Goal: Transaction & Acquisition: Purchase product/service

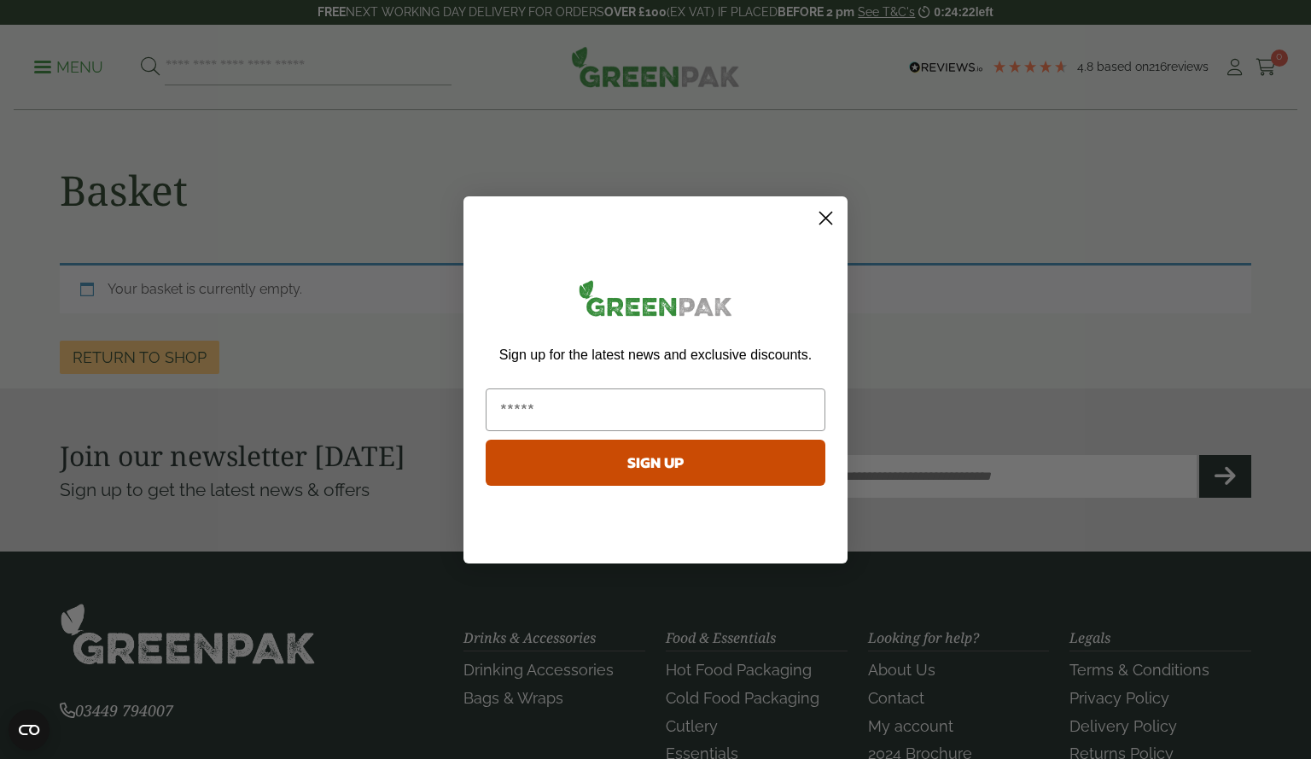
click at [820, 226] on circle "Close dialog" at bounding box center [826, 217] width 28 height 28
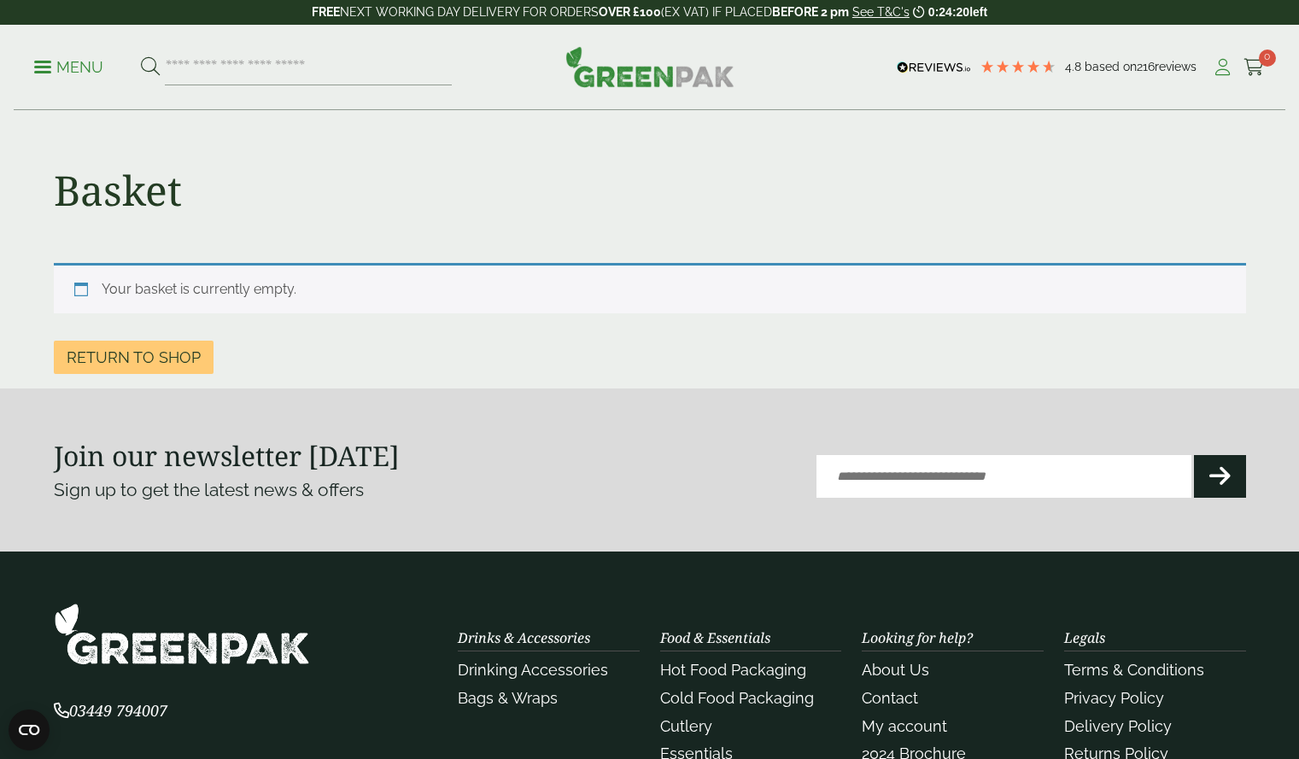
click at [1223, 61] on icon at bounding box center [1221, 67] width 21 height 17
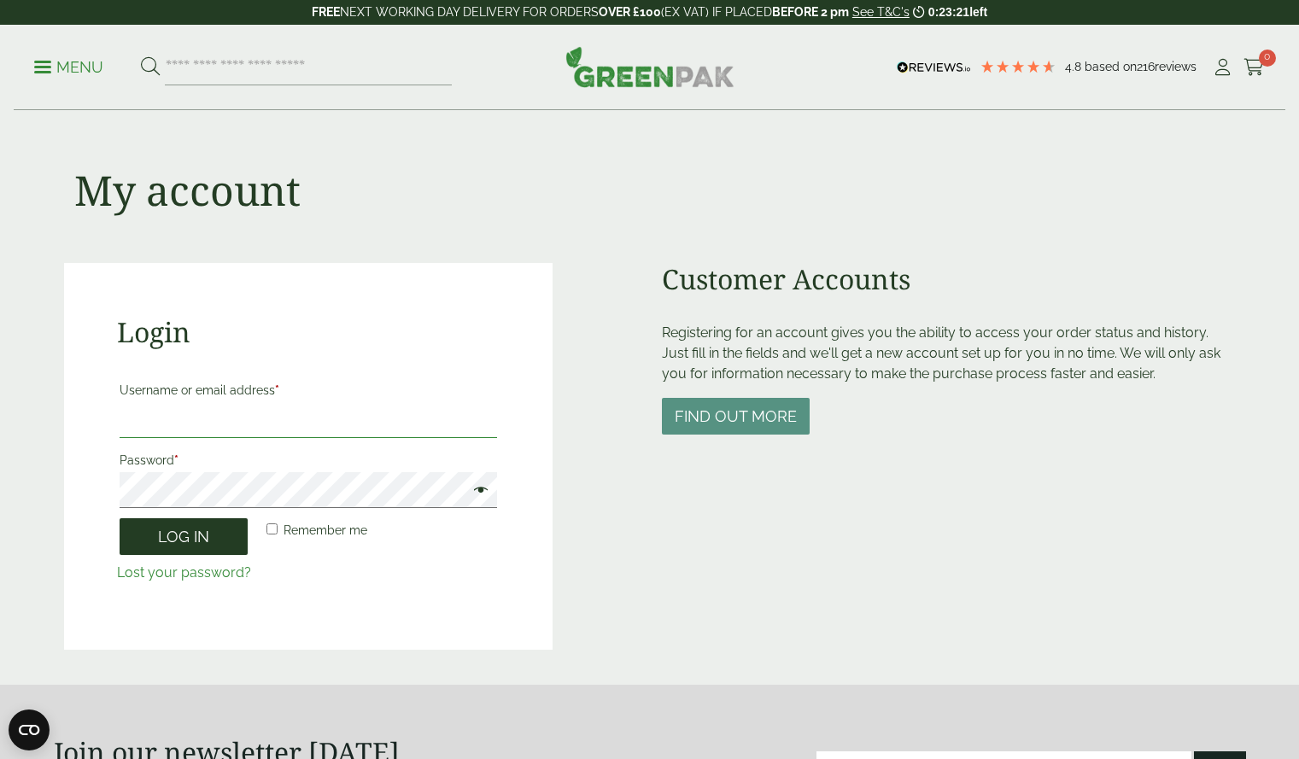
type input "**********"
click at [160, 526] on button "Log in" at bounding box center [184, 536] width 128 height 37
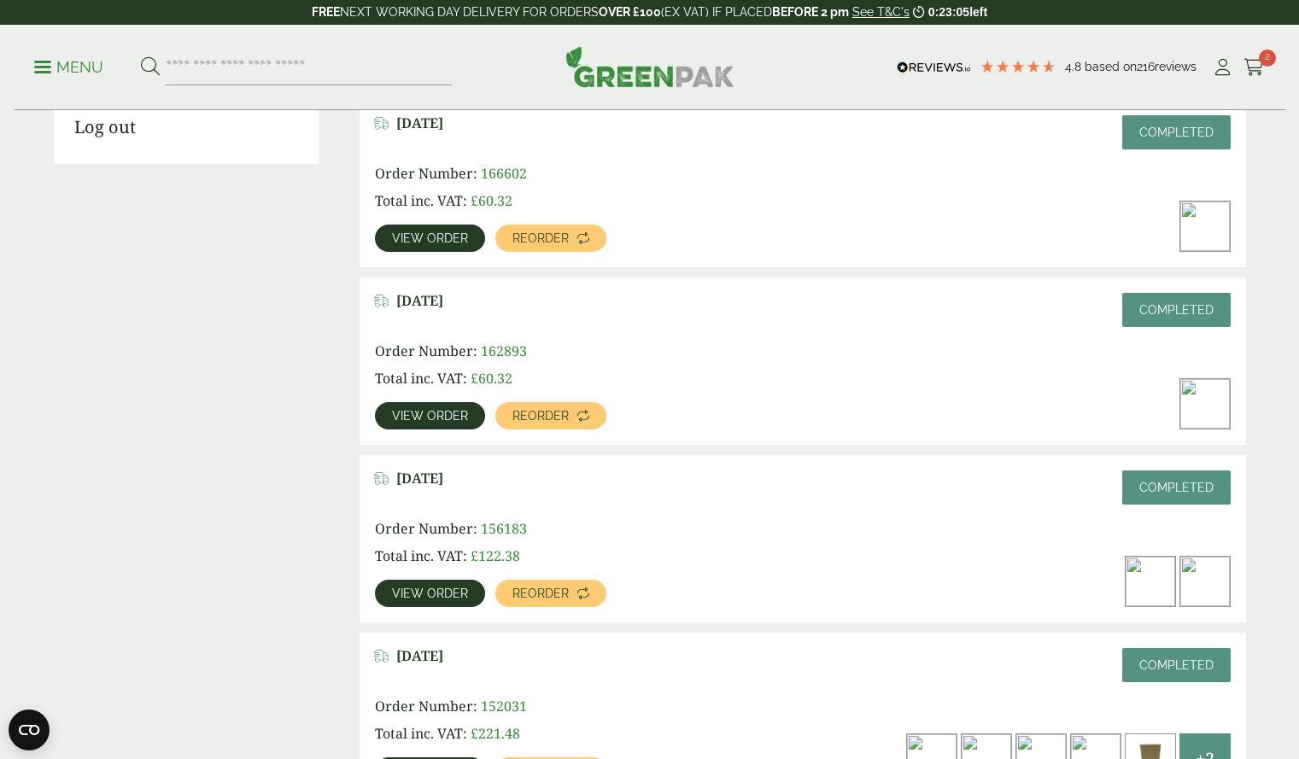
scroll to position [452, 0]
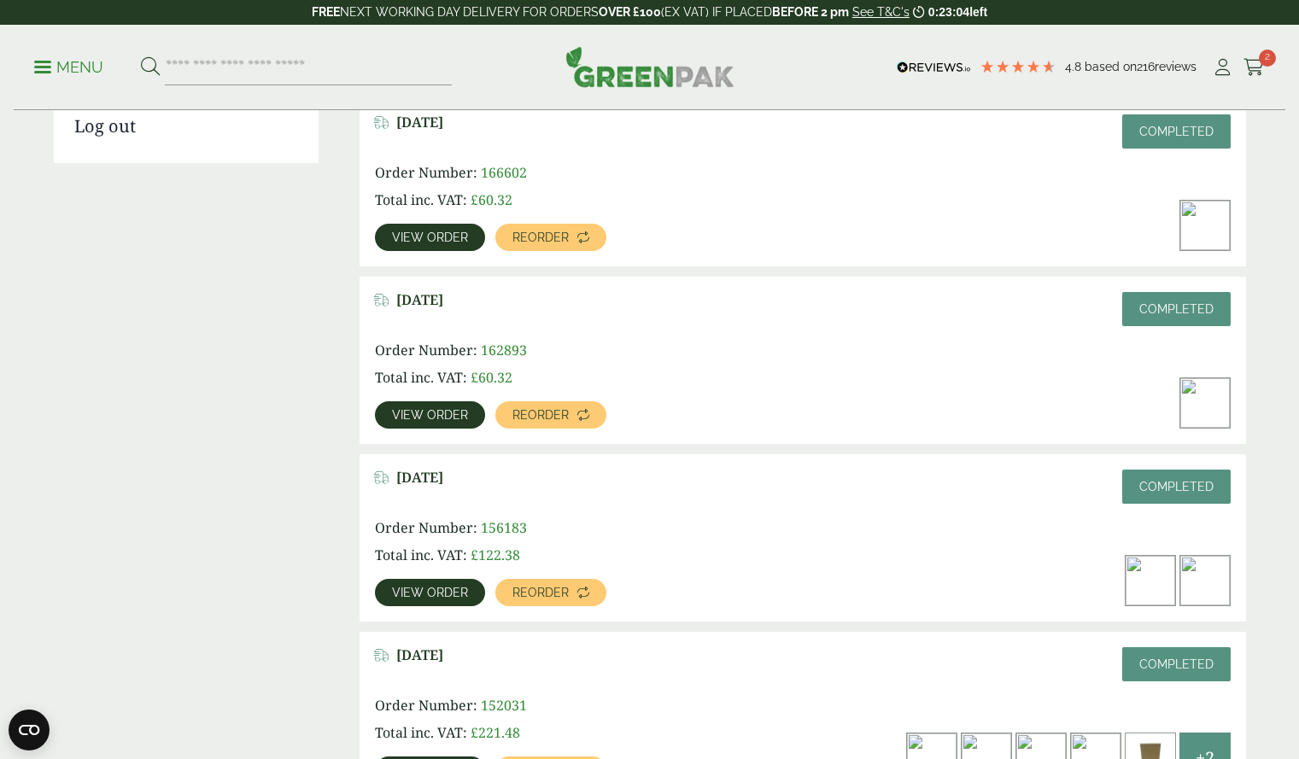
click at [458, 598] on span "View order" at bounding box center [430, 593] width 76 height 12
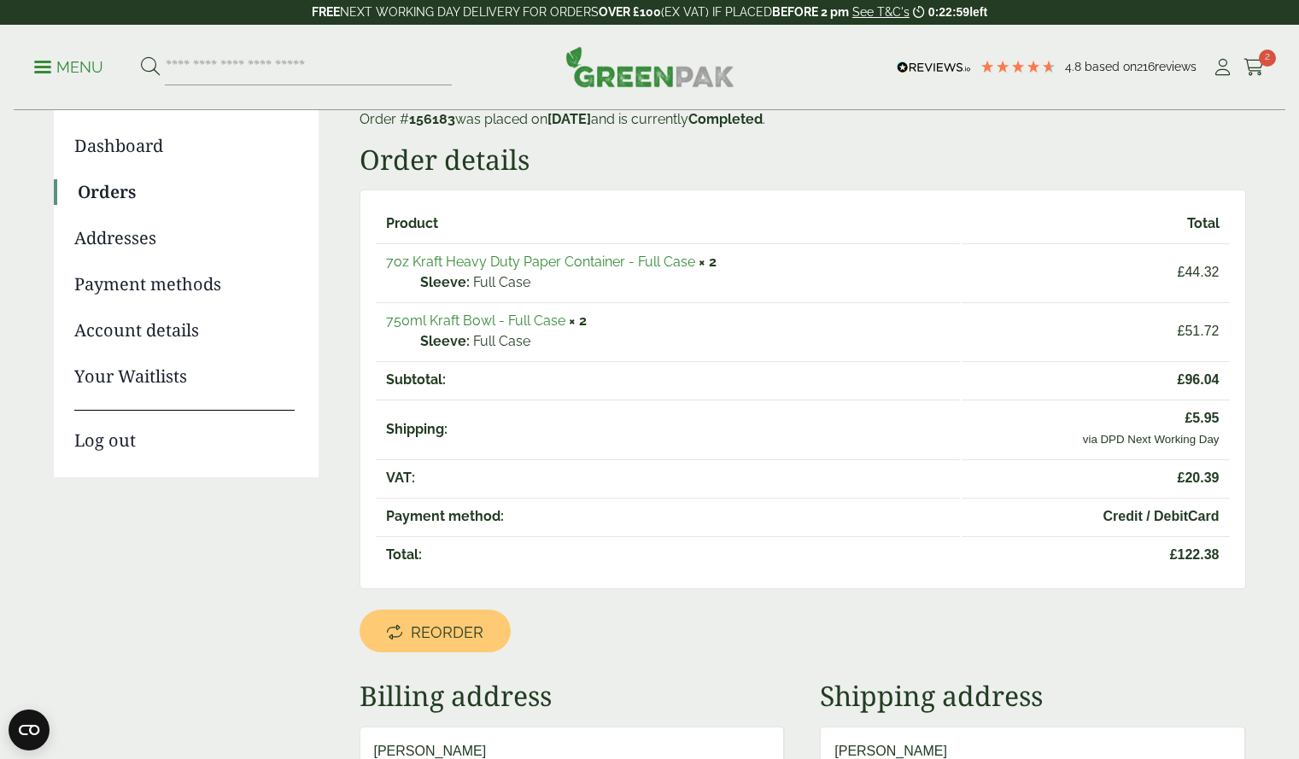
scroll to position [139, 0]
click at [474, 643] on link "Reorder" at bounding box center [434, 630] width 151 height 43
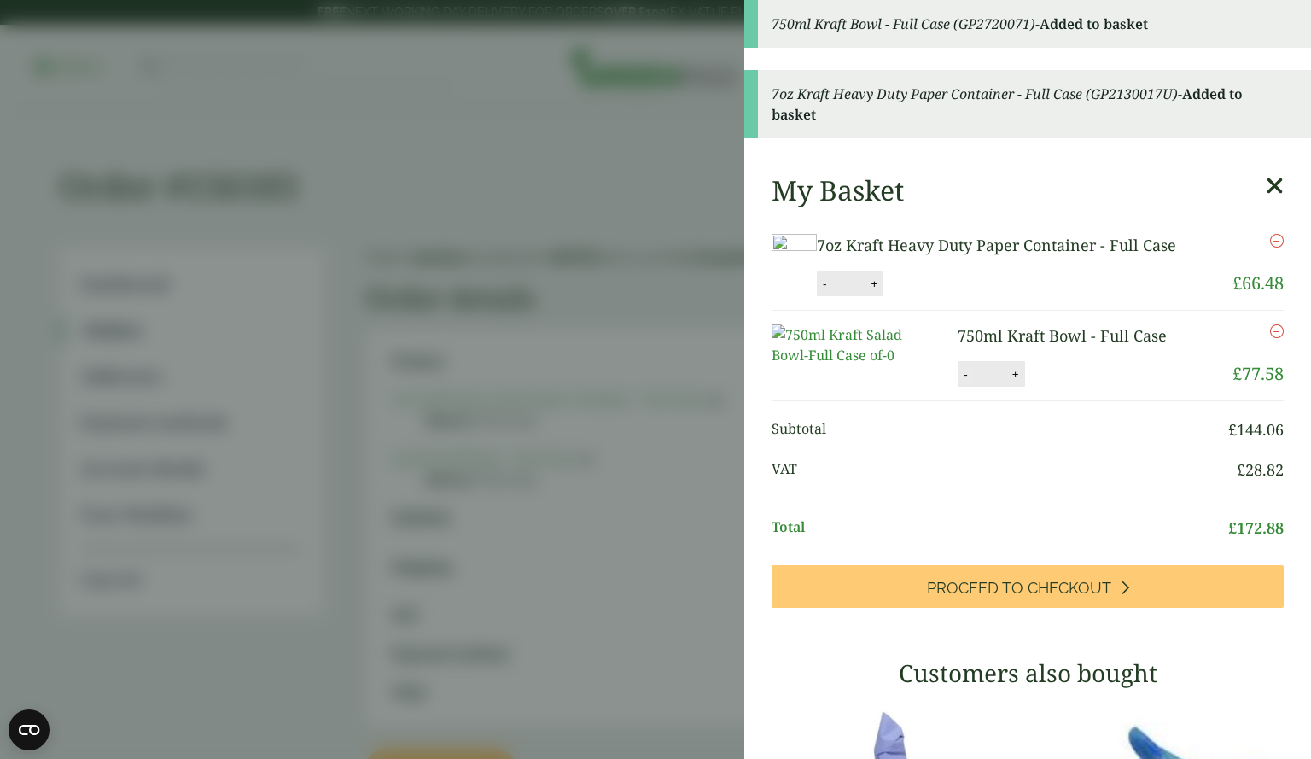
click at [959, 382] on button "-" at bounding box center [966, 374] width 14 height 15
type input "*"
click at [832, 291] on button "-" at bounding box center [825, 284] width 14 height 15
type input "*"
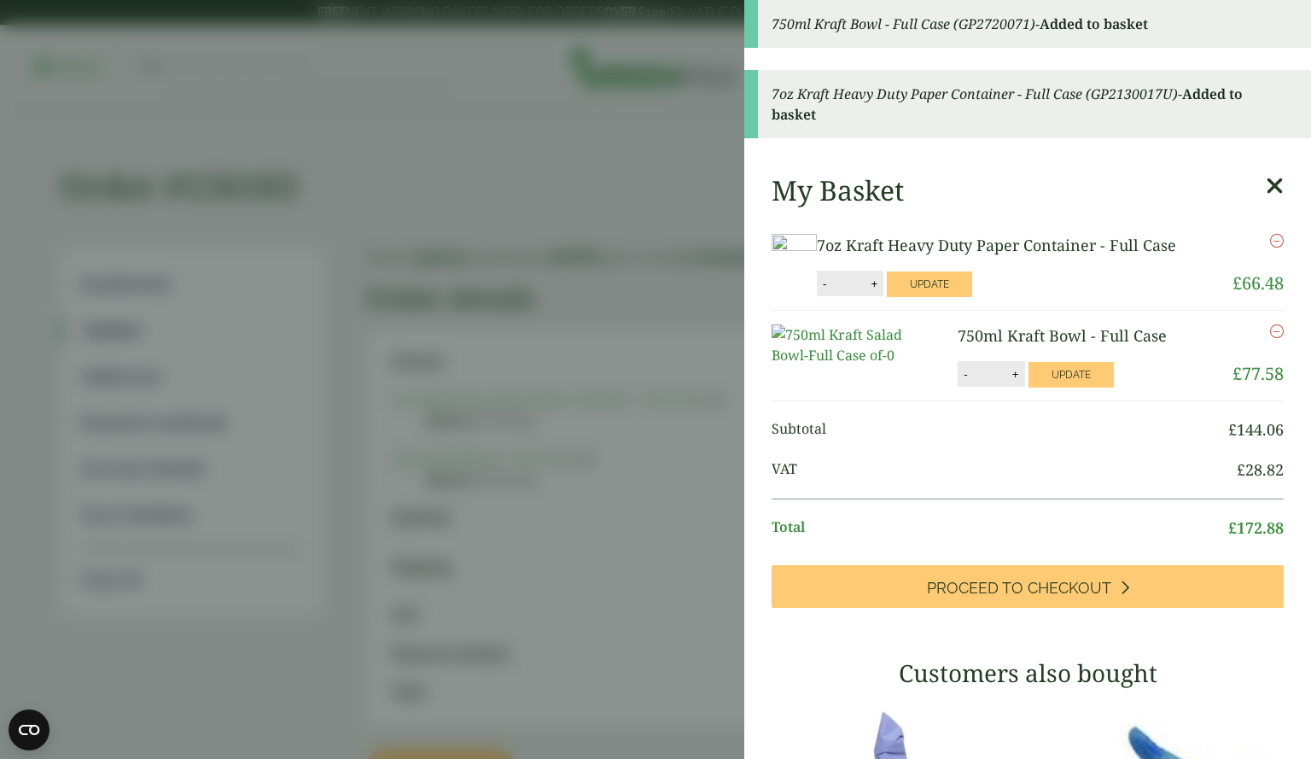
click at [1031, 299] on li "7oz Kraft Heavy Duty Paper Container - Full Case 7oz Kraft Heavy Duty Paper Con…" at bounding box center [1028, 265] width 512 height 90
click at [1034, 308] on li "7oz Kraft Heavy Duty Paper Container - Full Case 7oz Kraft Heavy Duty Paper Con…" at bounding box center [1028, 265] width 512 height 90
click at [972, 297] on button "Update" at bounding box center [929, 284] width 85 height 26
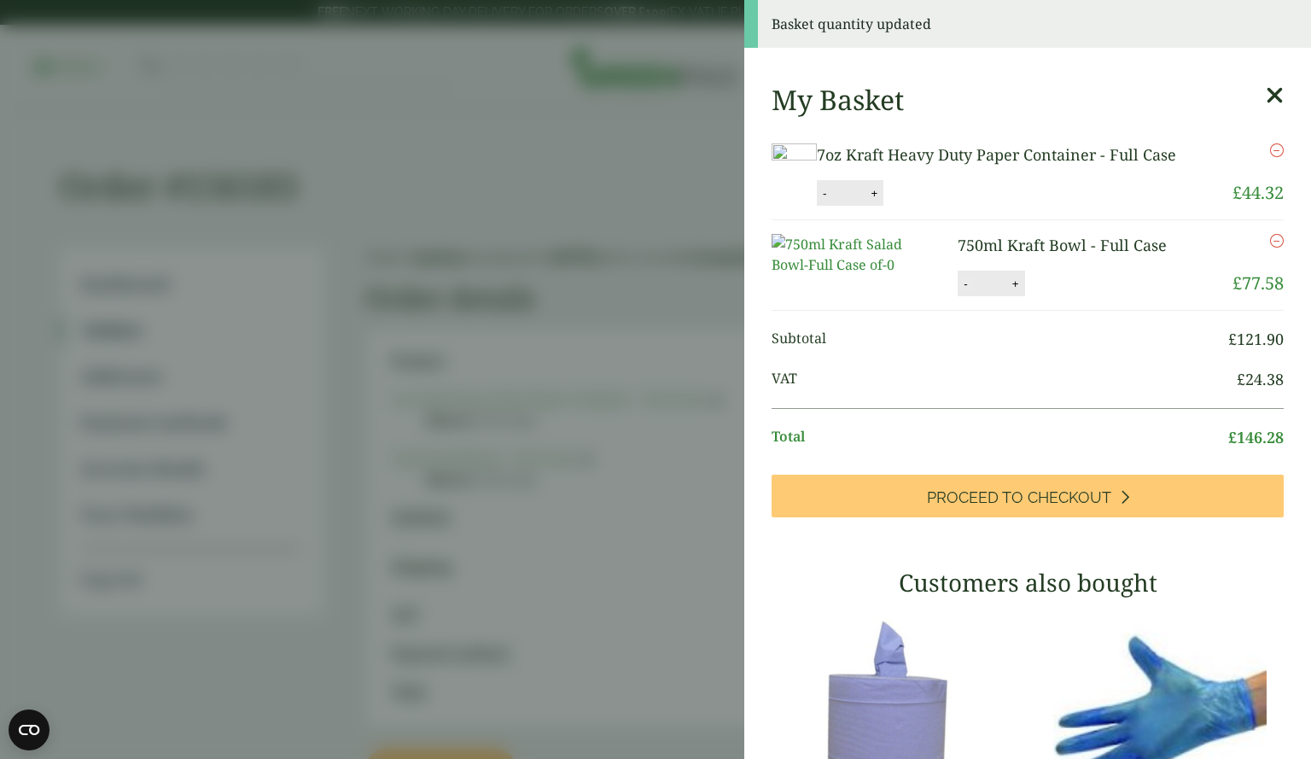
click at [959, 291] on button "-" at bounding box center [966, 284] width 14 height 15
type input "*"
click at [1048, 297] on button "Update" at bounding box center [1071, 284] width 85 height 26
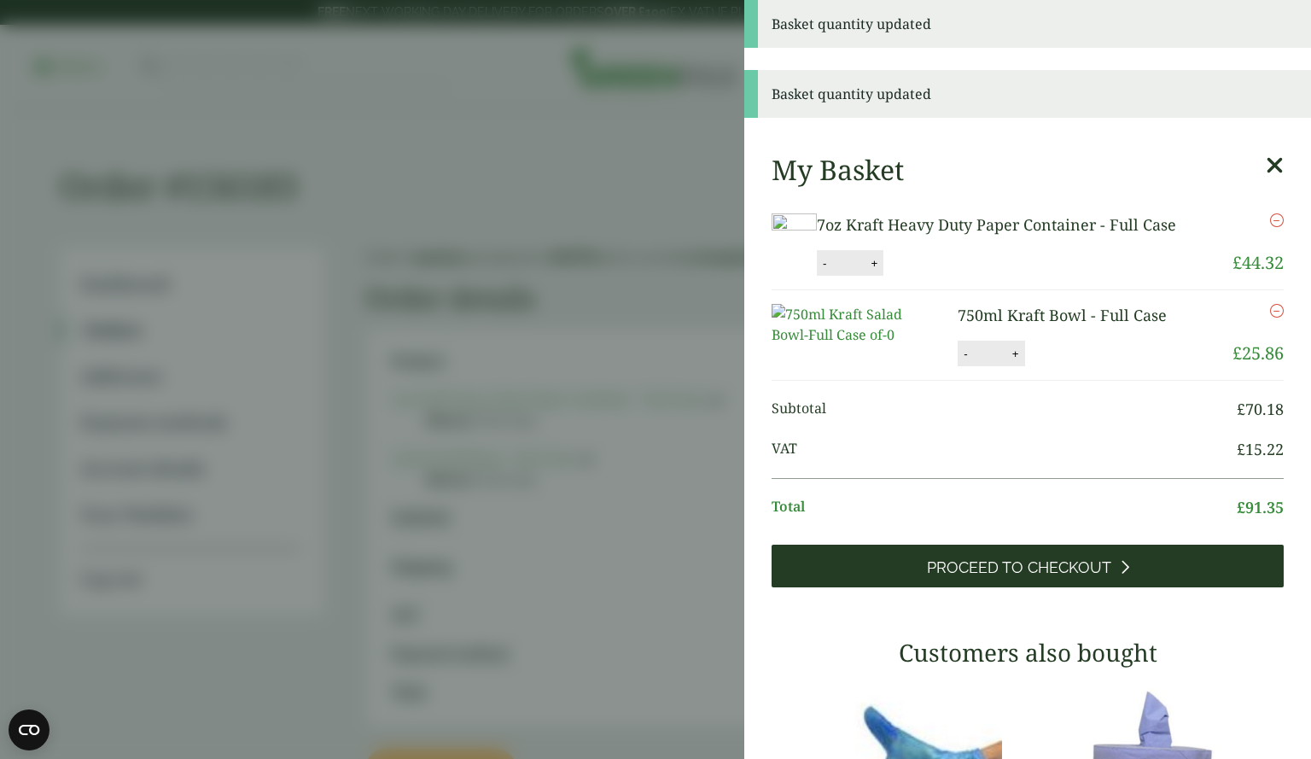
click at [987, 587] on link "Proceed to Checkout" at bounding box center [1028, 566] width 512 height 43
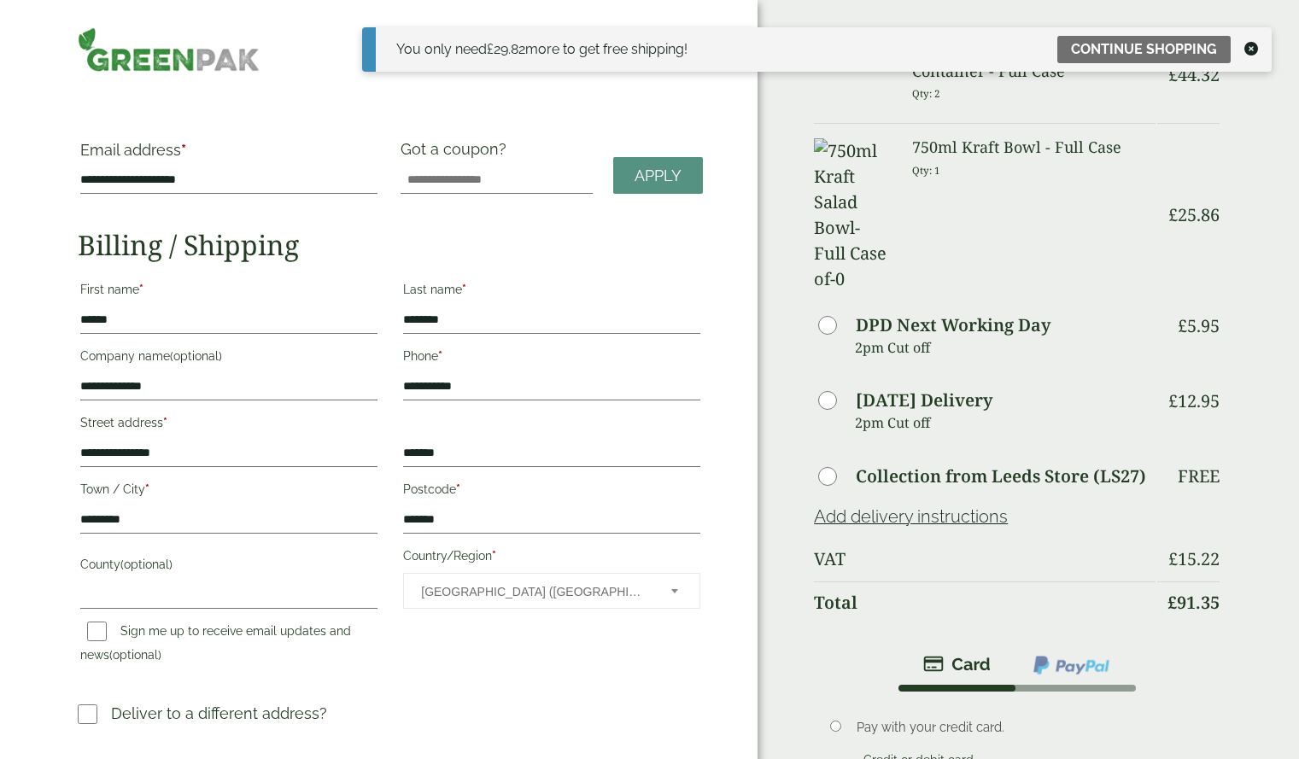
click at [1250, 49] on icon at bounding box center [1251, 49] width 14 height 14
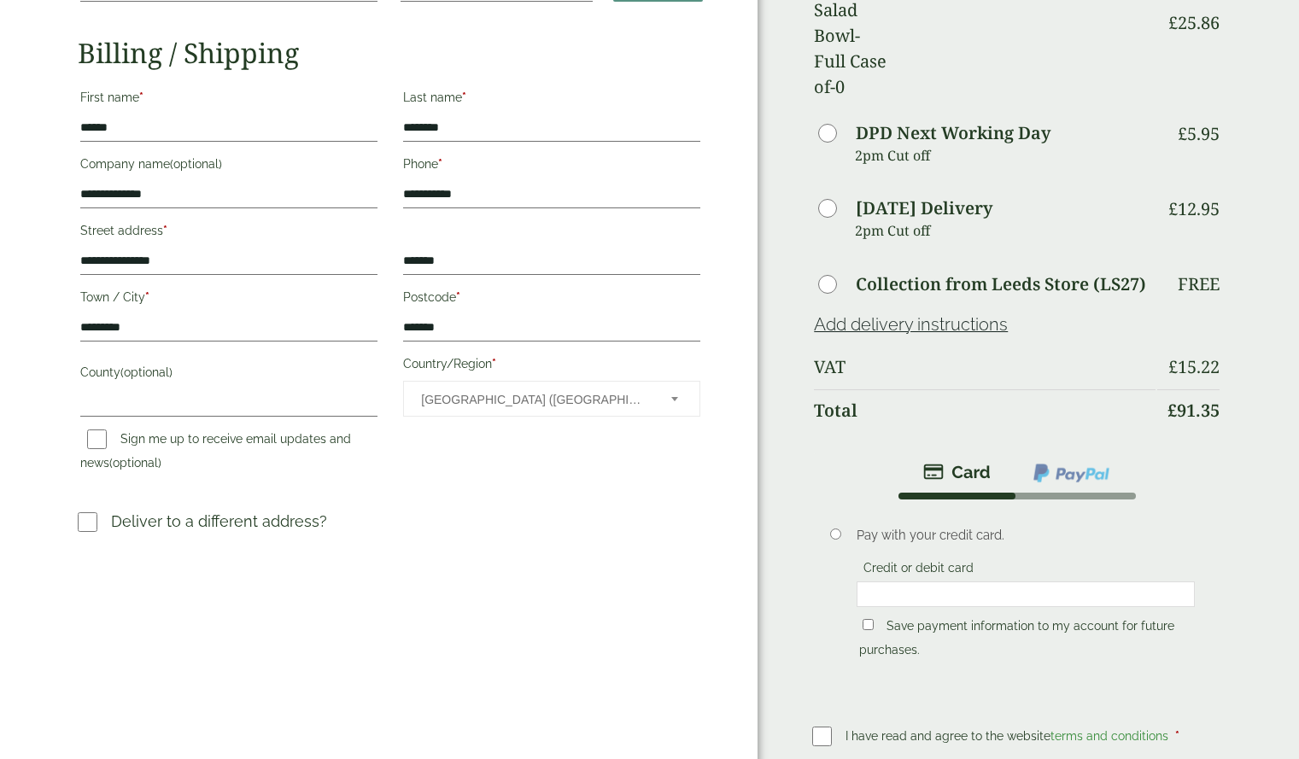
scroll to position [194, 0]
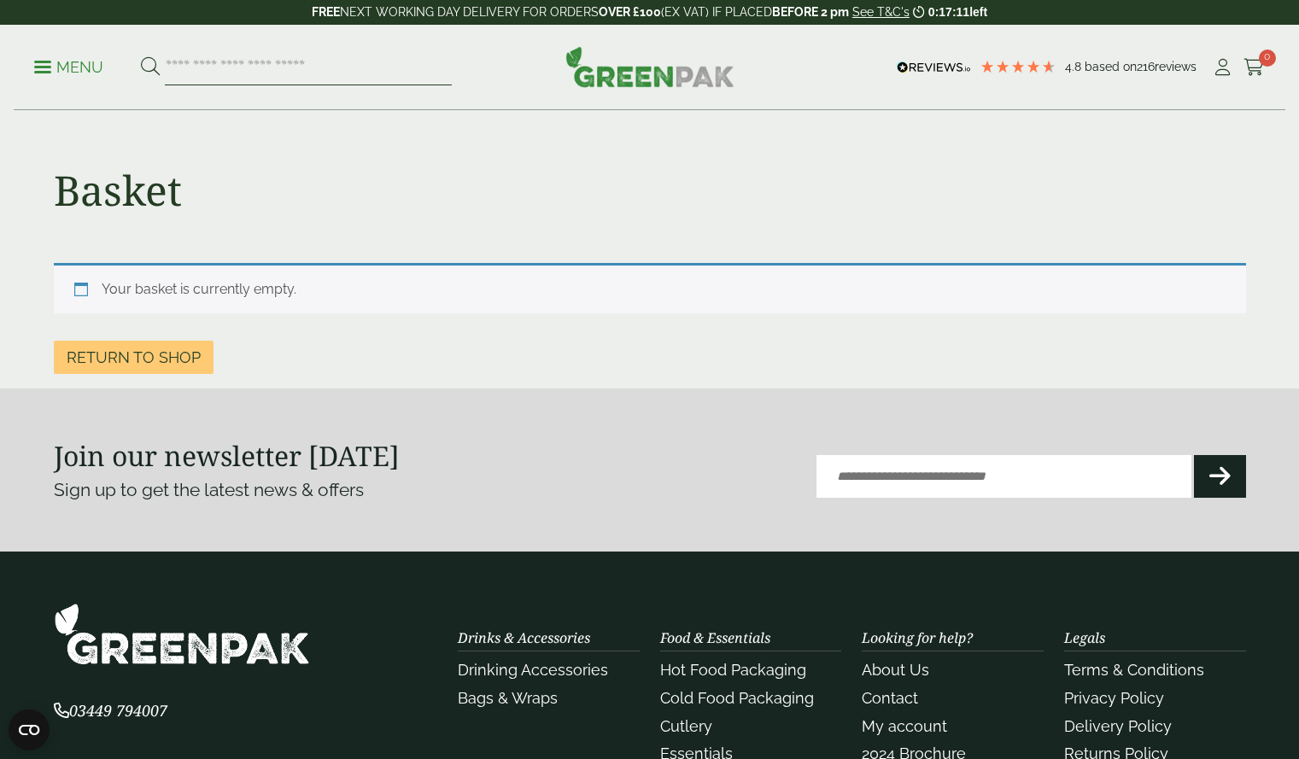
click at [240, 61] on input "search" at bounding box center [308, 68] width 287 height 36
type input "*********"
click at [141, 56] on button at bounding box center [150, 67] width 19 height 22
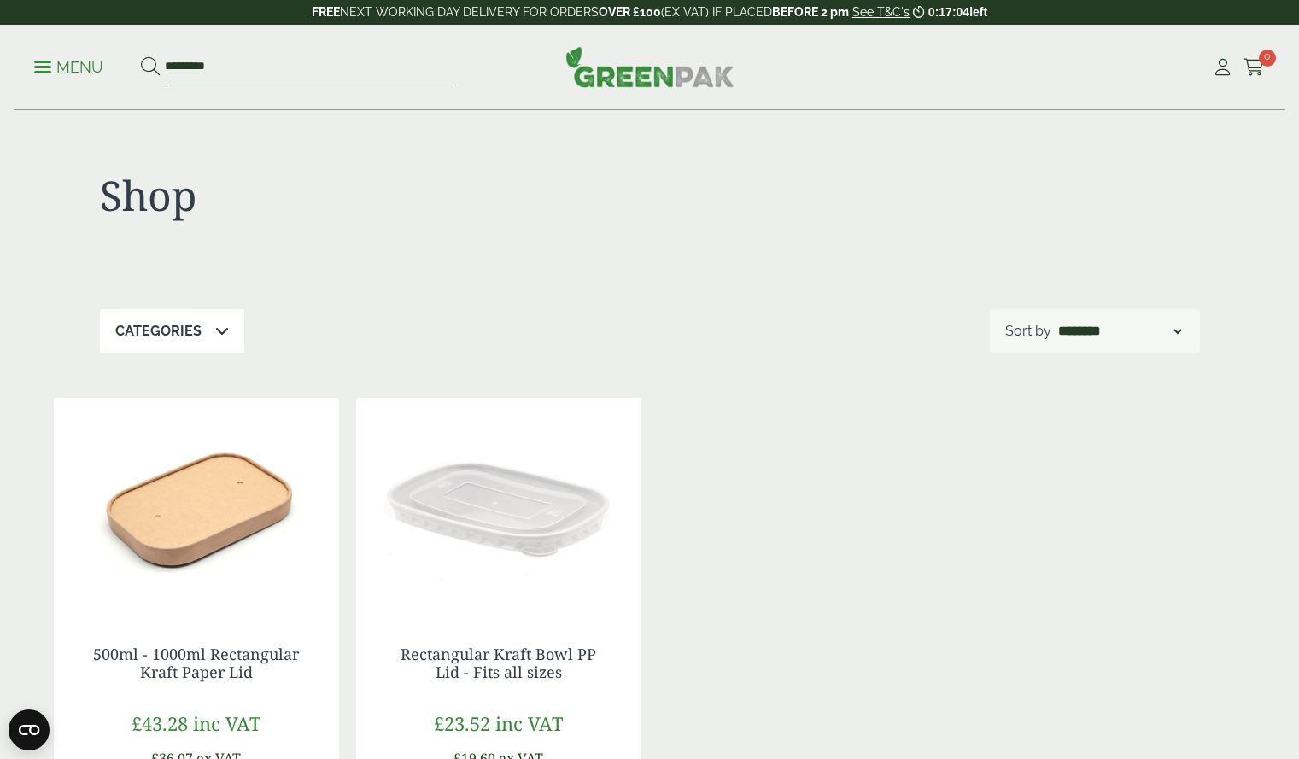
click at [240, 61] on input "*********" at bounding box center [308, 68] width 287 height 36
type input "*"
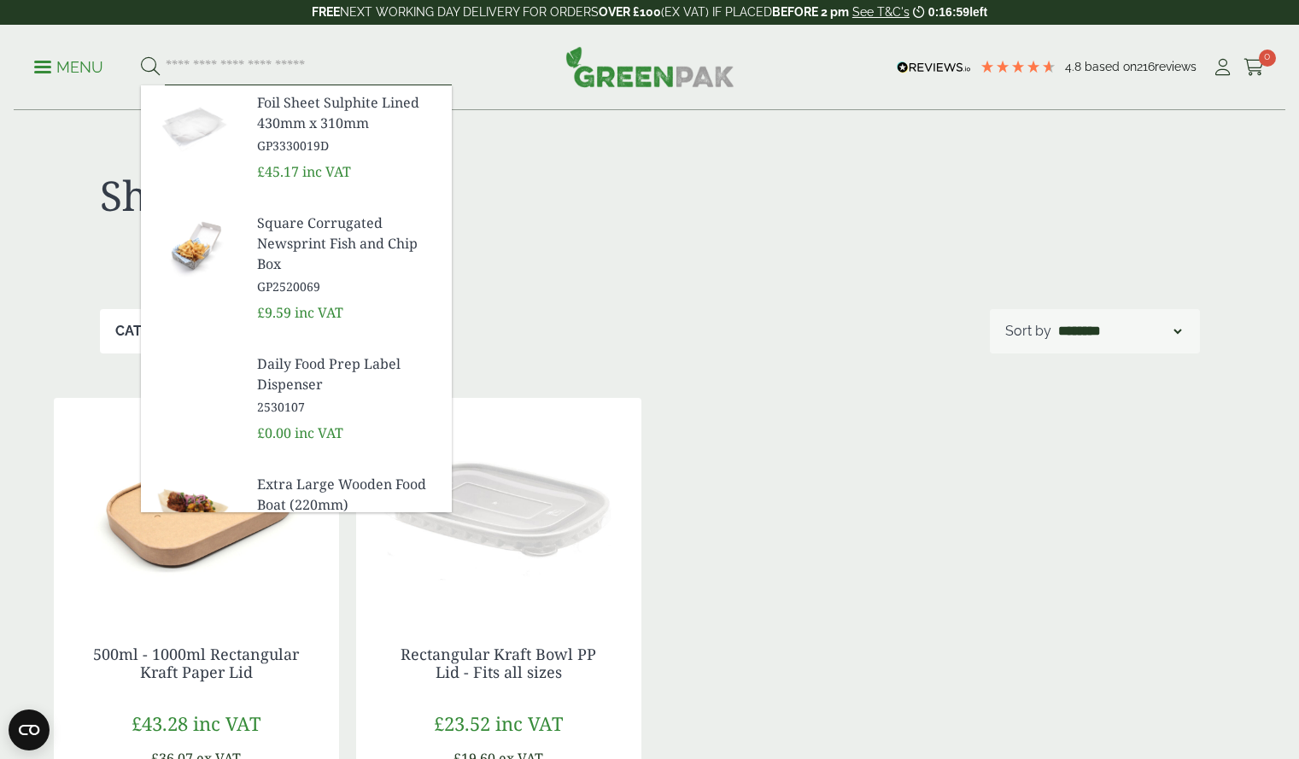
type input "*"
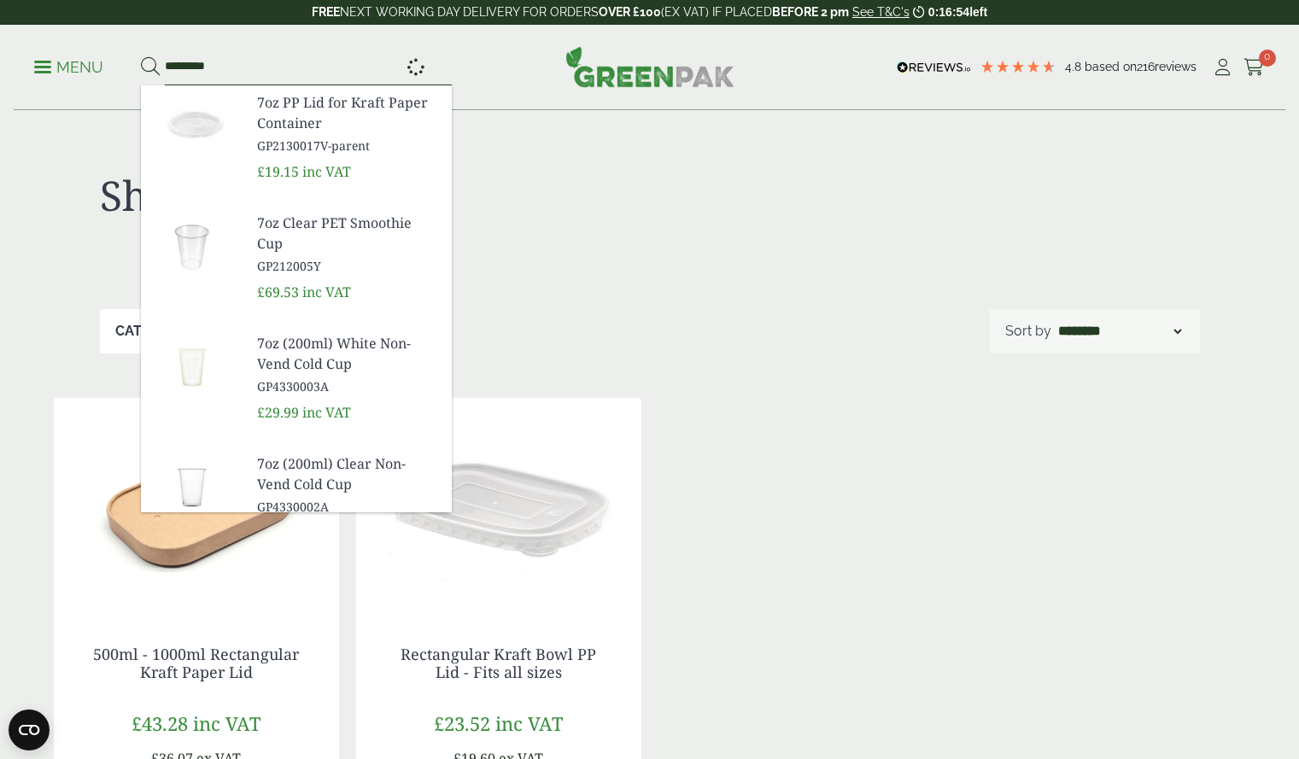
type input "*********"
click at [141, 56] on button at bounding box center [150, 67] width 19 height 22
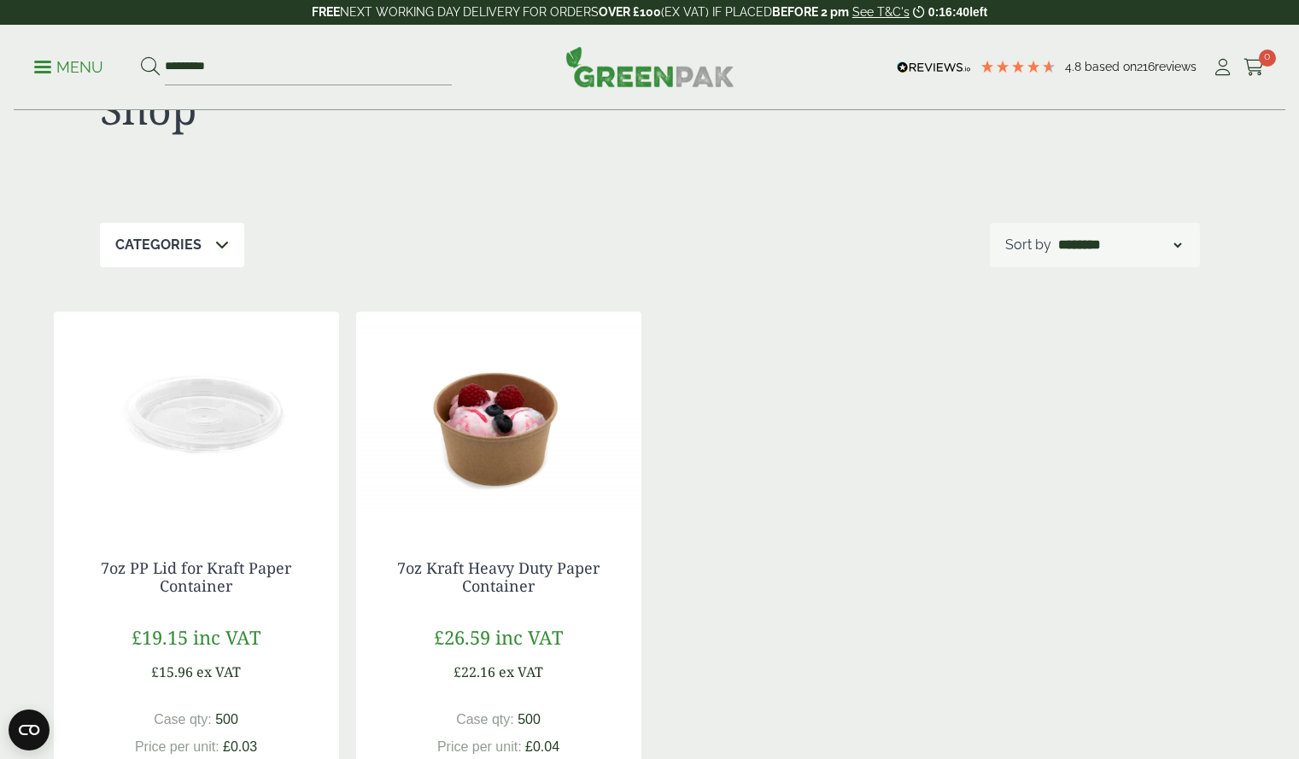
scroll to position [200, 0]
